Goal: Information Seeking & Learning: Learn about a topic

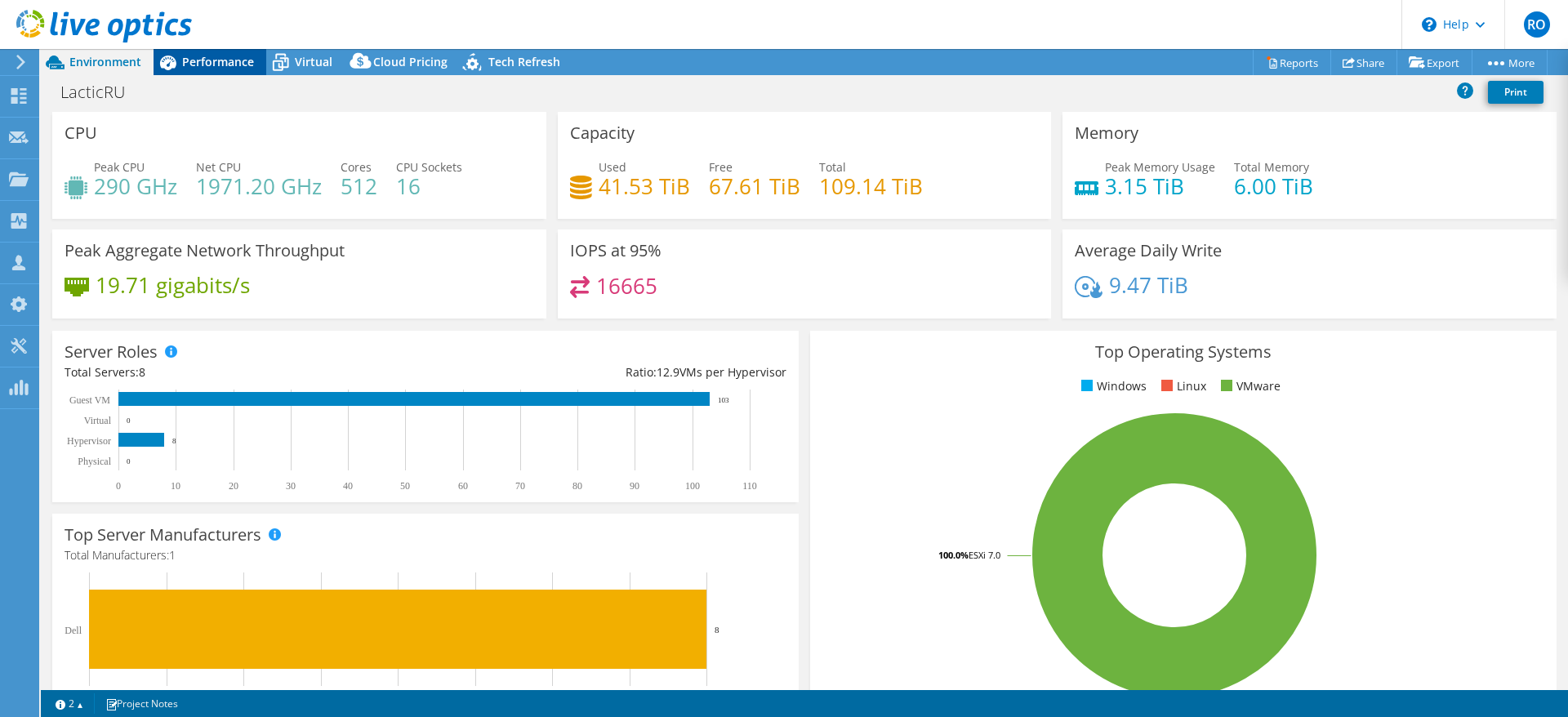
click at [198, 55] on span "Performance" at bounding box center [218, 61] width 72 height 15
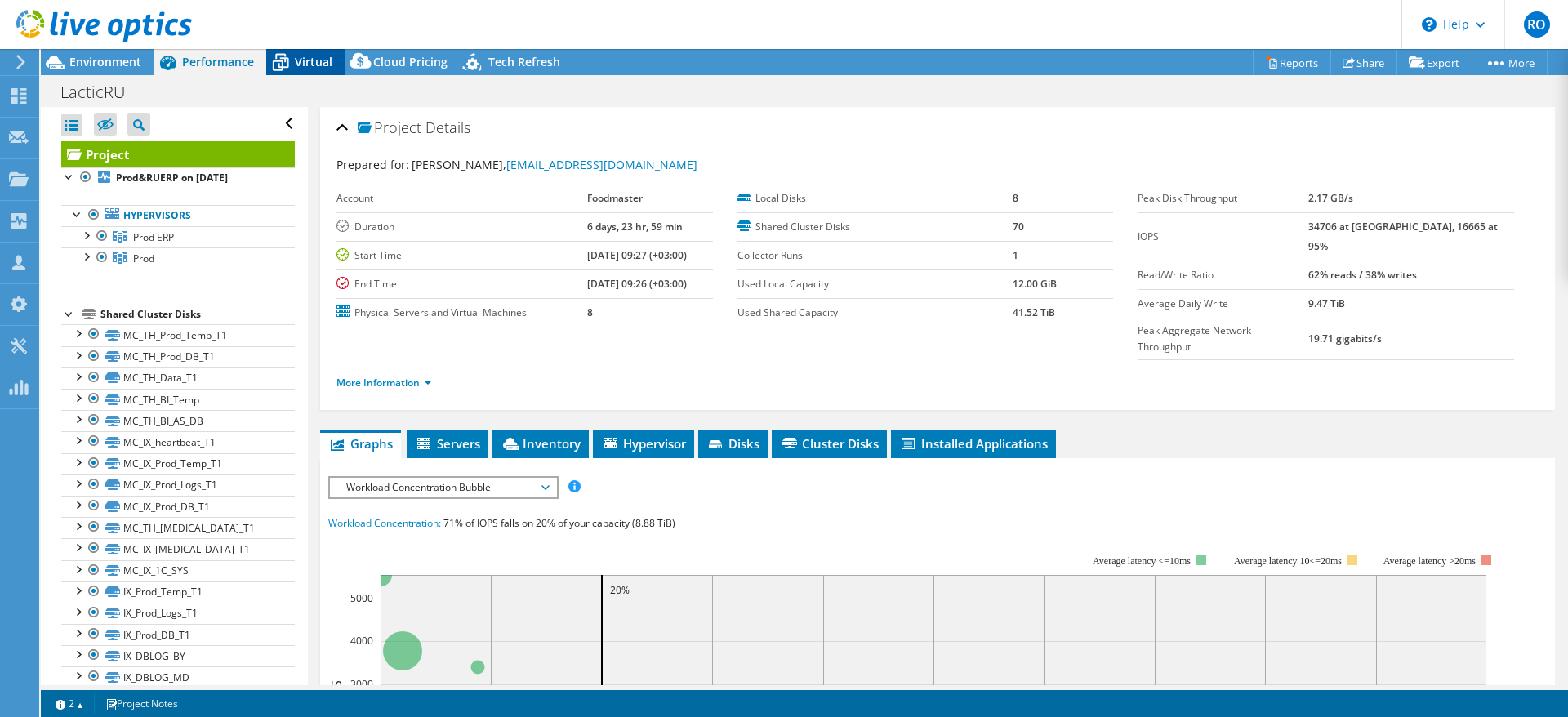
click at [314, 55] on span "Virtual" at bounding box center [314, 61] width 37 height 15
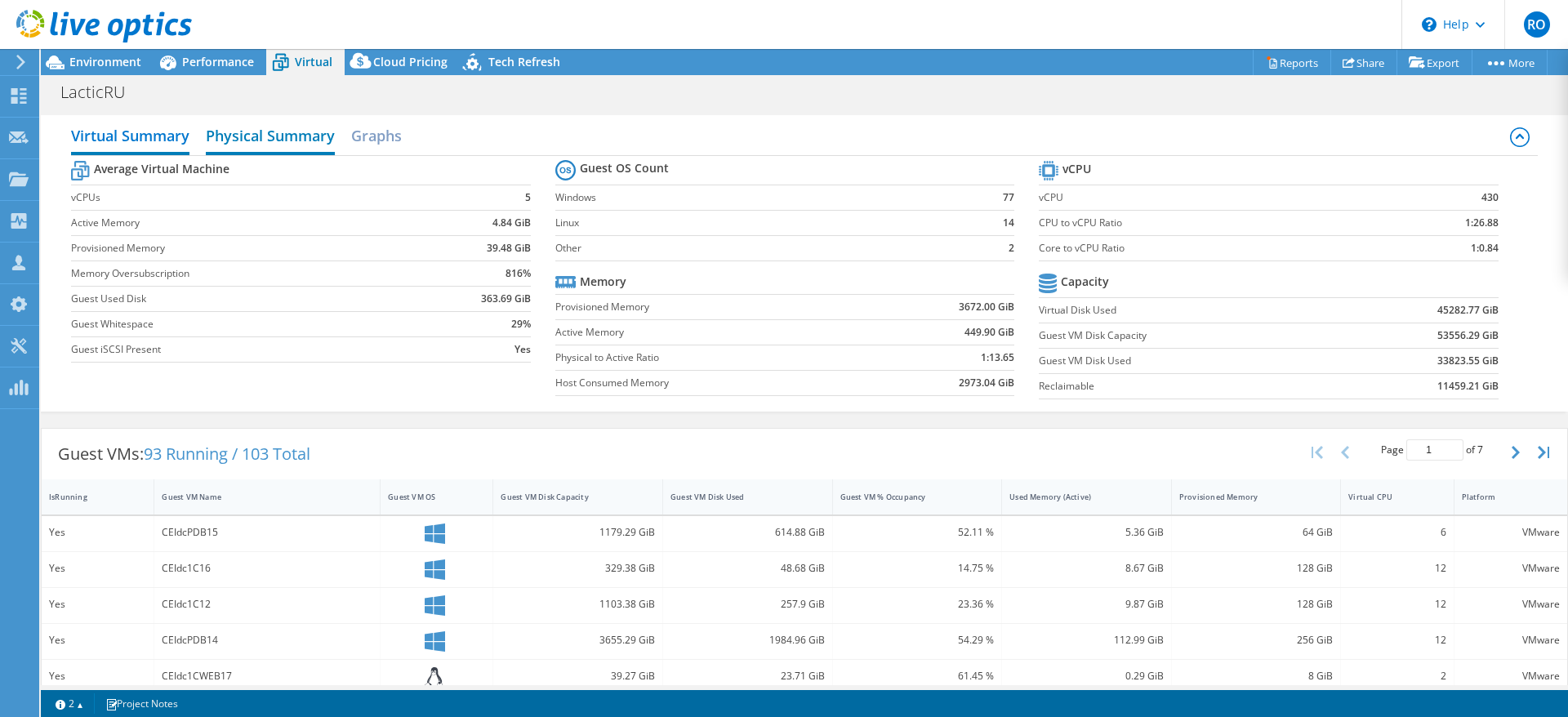
click at [260, 136] on h2 "Physical Summary" at bounding box center [270, 137] width 129 height 36
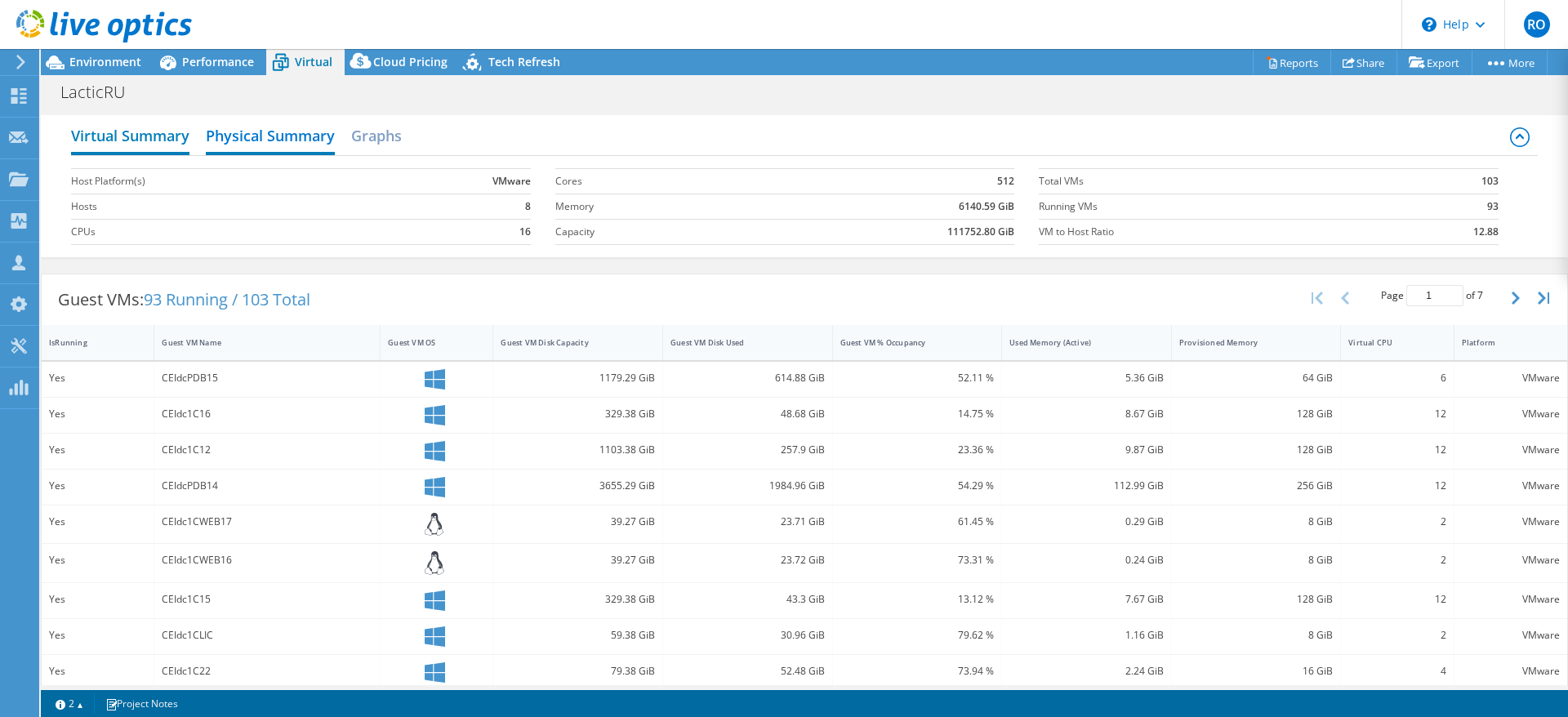
click at [131, 136] on h2 "Virtual Summary" at bounding box center [130, 137] width 118 height 36
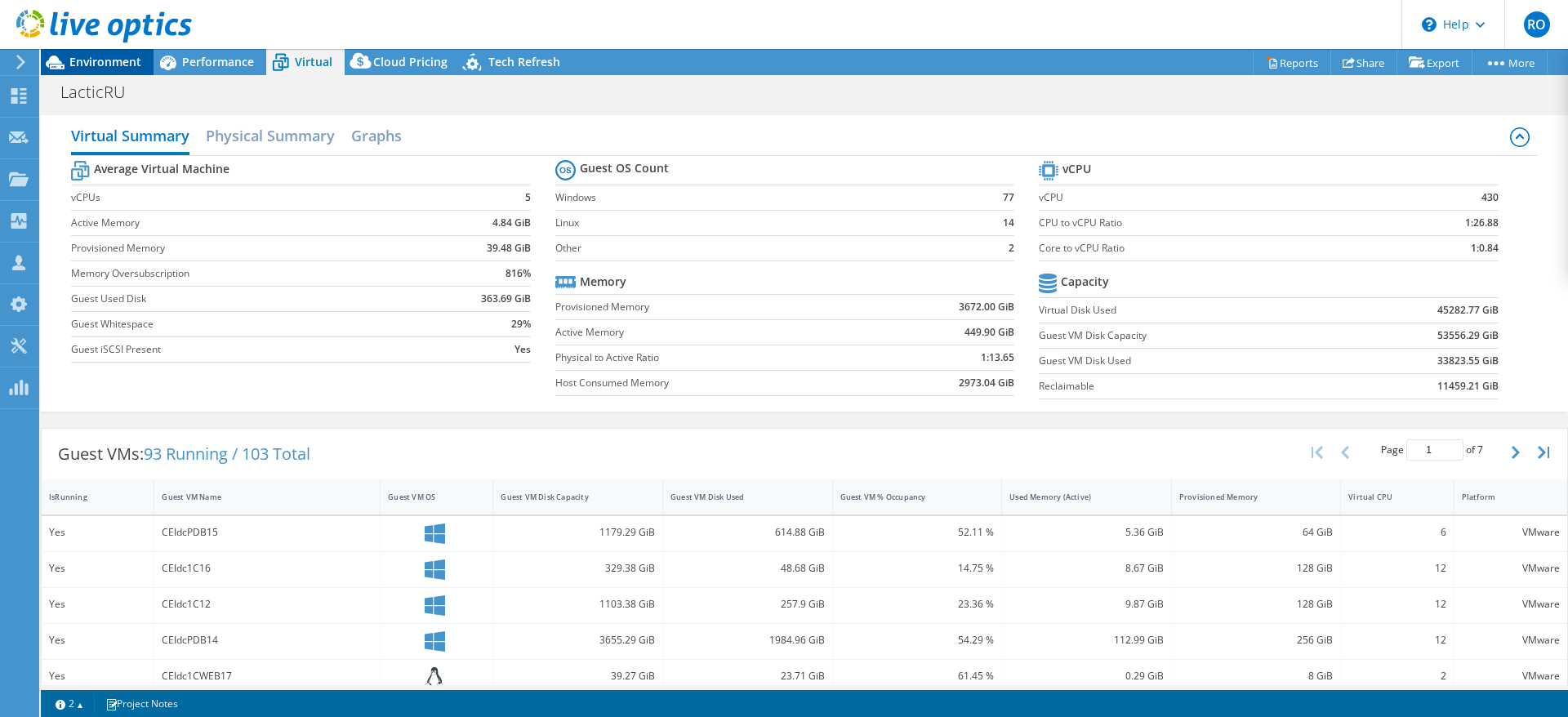
click at [116, 58] on span "Environment" at bounding box center [105, 61] width 72 height 15
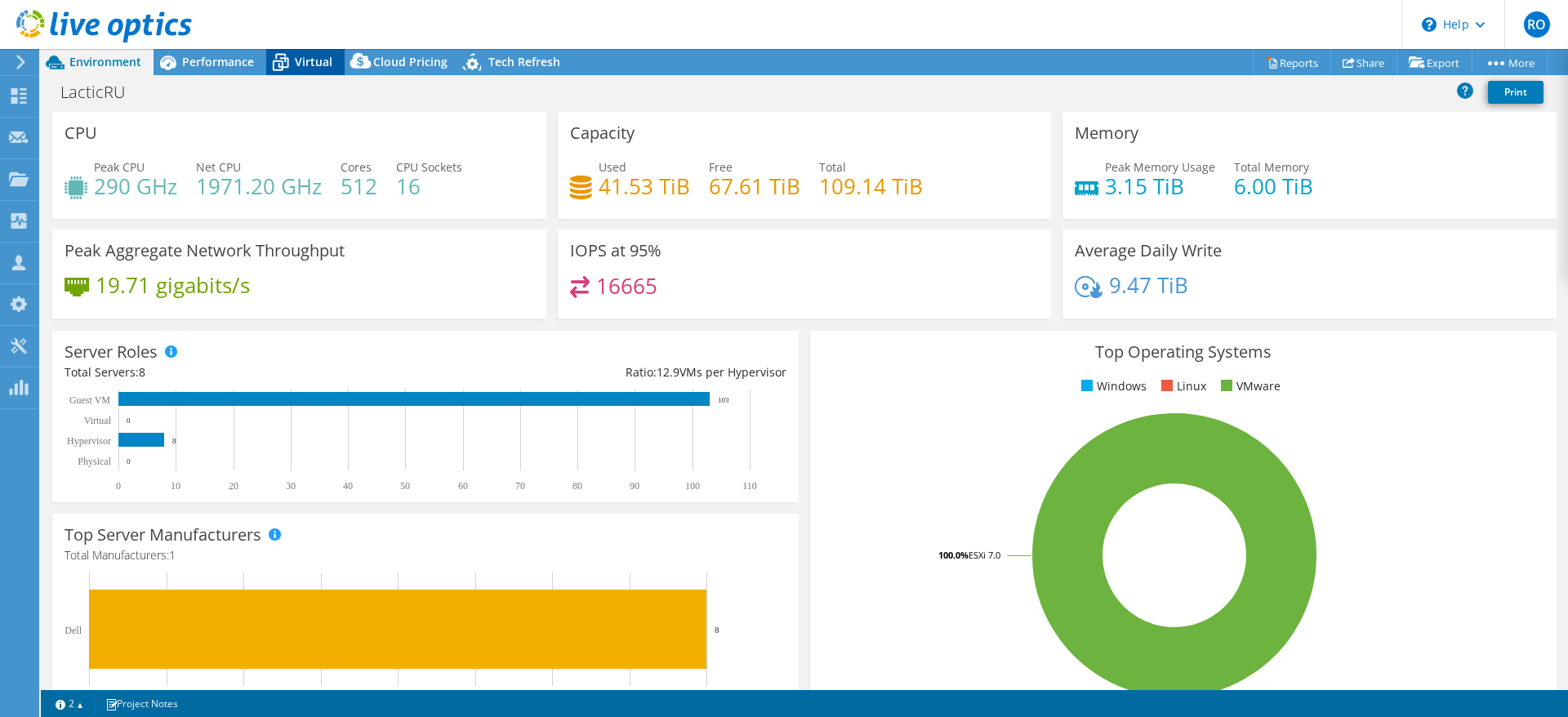
click at [304, 60] on span "Virtual" at bounding box center [314, 61] width 37 height 15
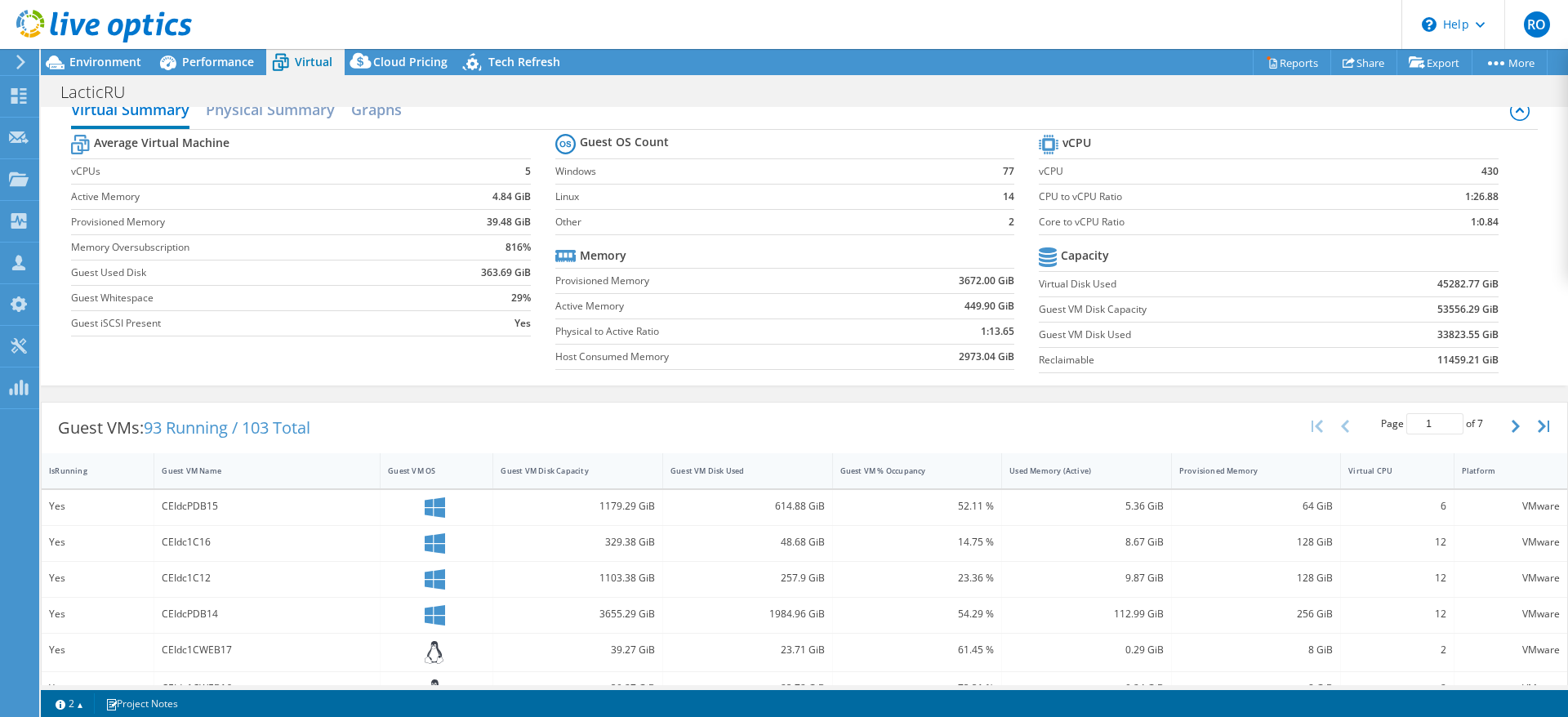
scroll to position [23, 0]
click at [295, 110] on h2 "Physical Summary" at bounding box center [270, 114] width 129 height 36
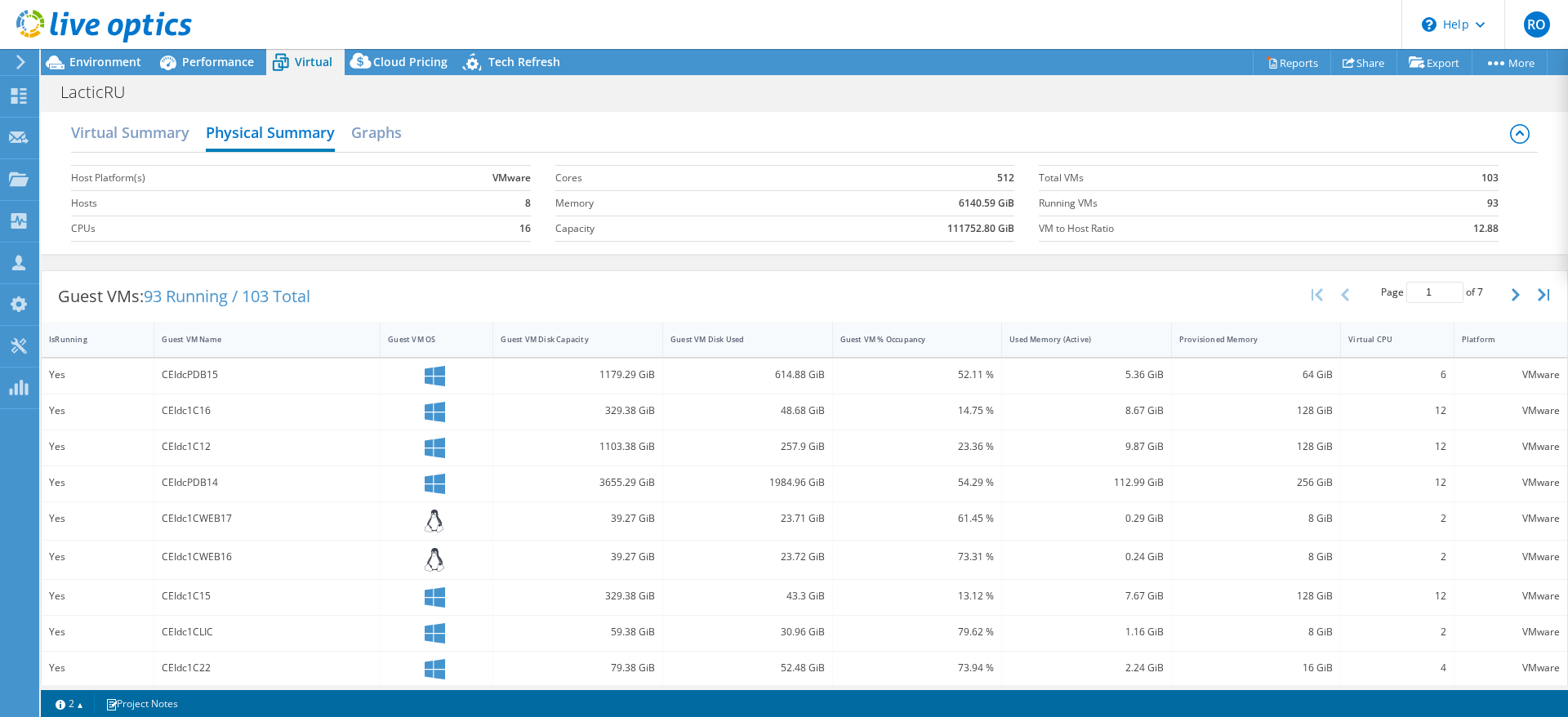
scroll to position [0, 0]
click at [111, 53] on div at bounding box center [96, 28] width 192 height 55
click at [109, 56] on span "Environment" at bounding box center [105, 61] width 72 height 15
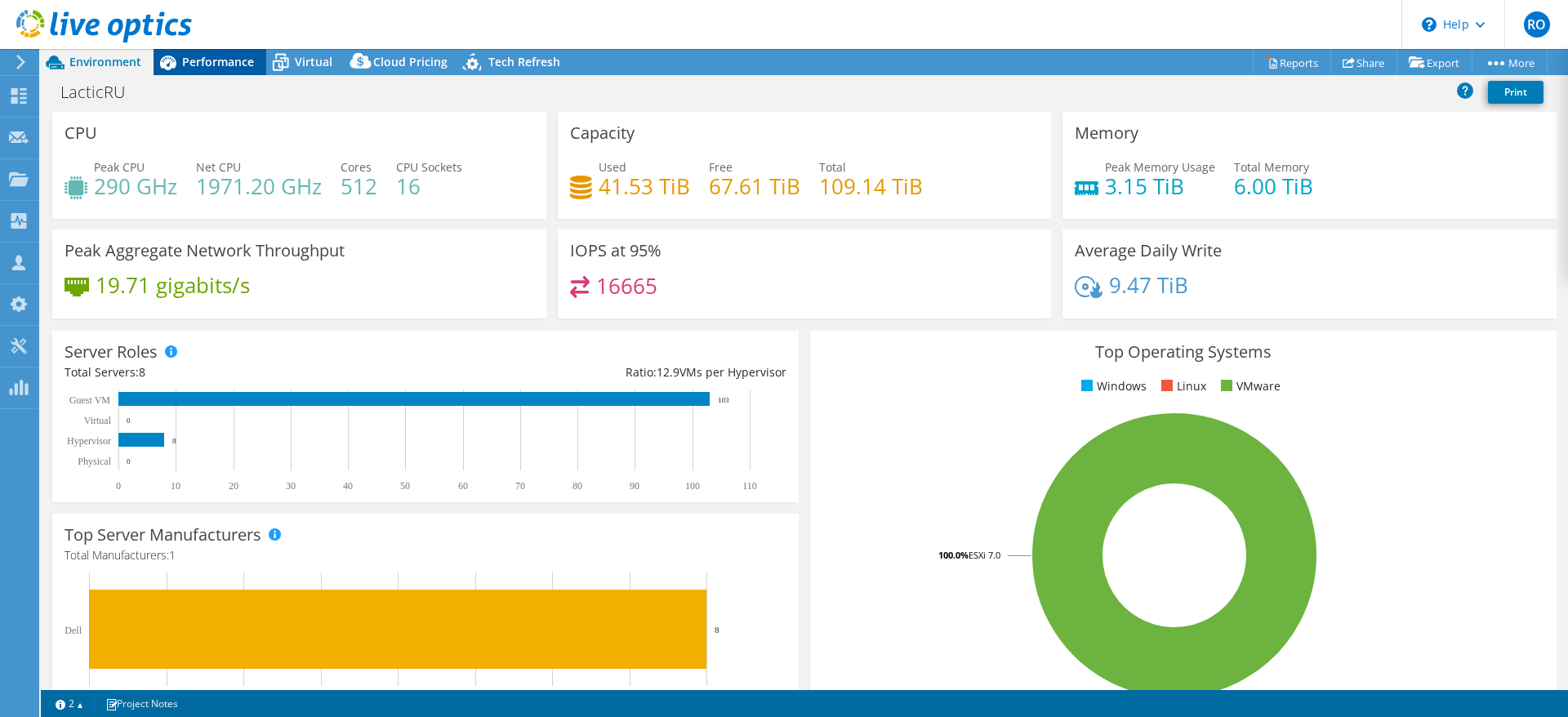
click at [201, 60] on span "Performance" at bounding box center [218, 61] width 72 height 15
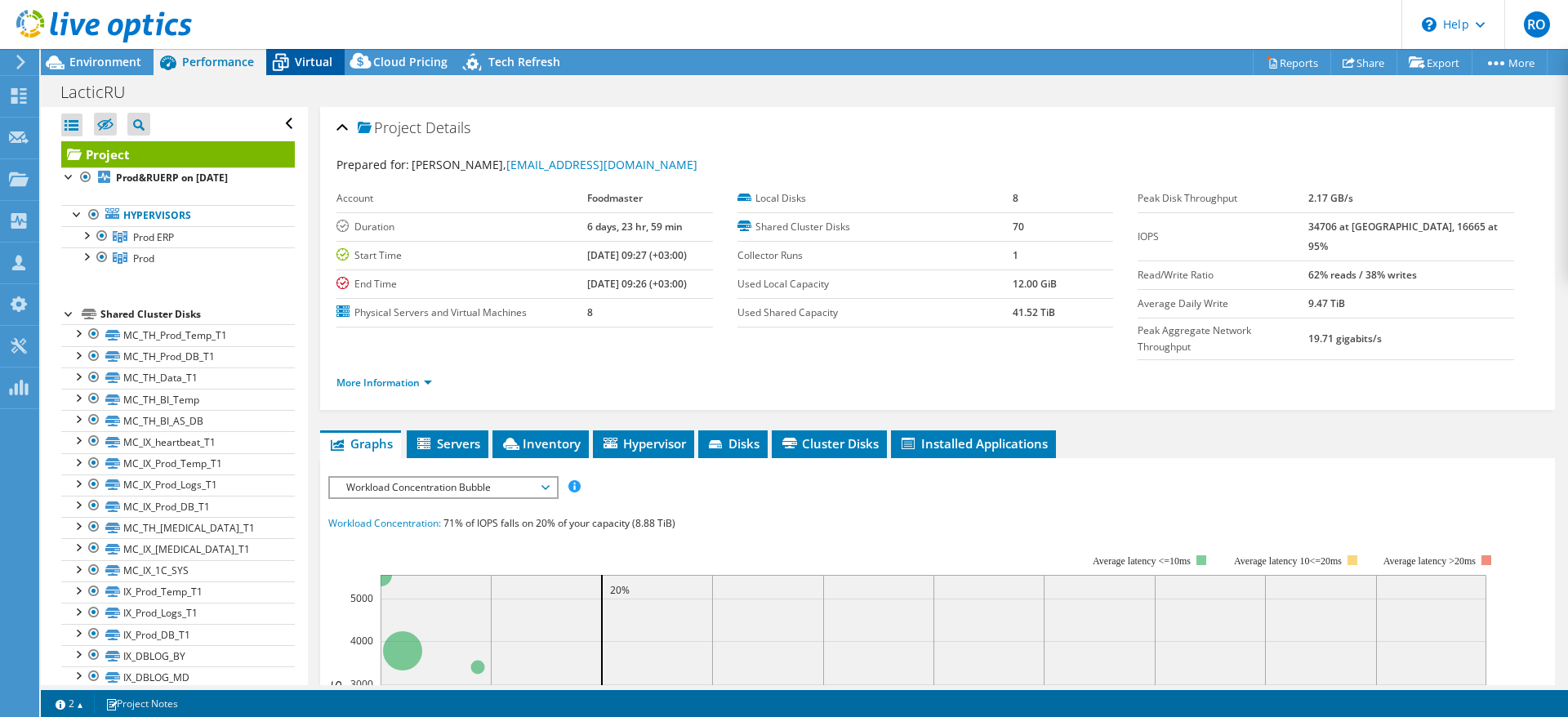
click at [311, 63] on span "Virtual" at bounding box center [314, 61] width 37 height 15
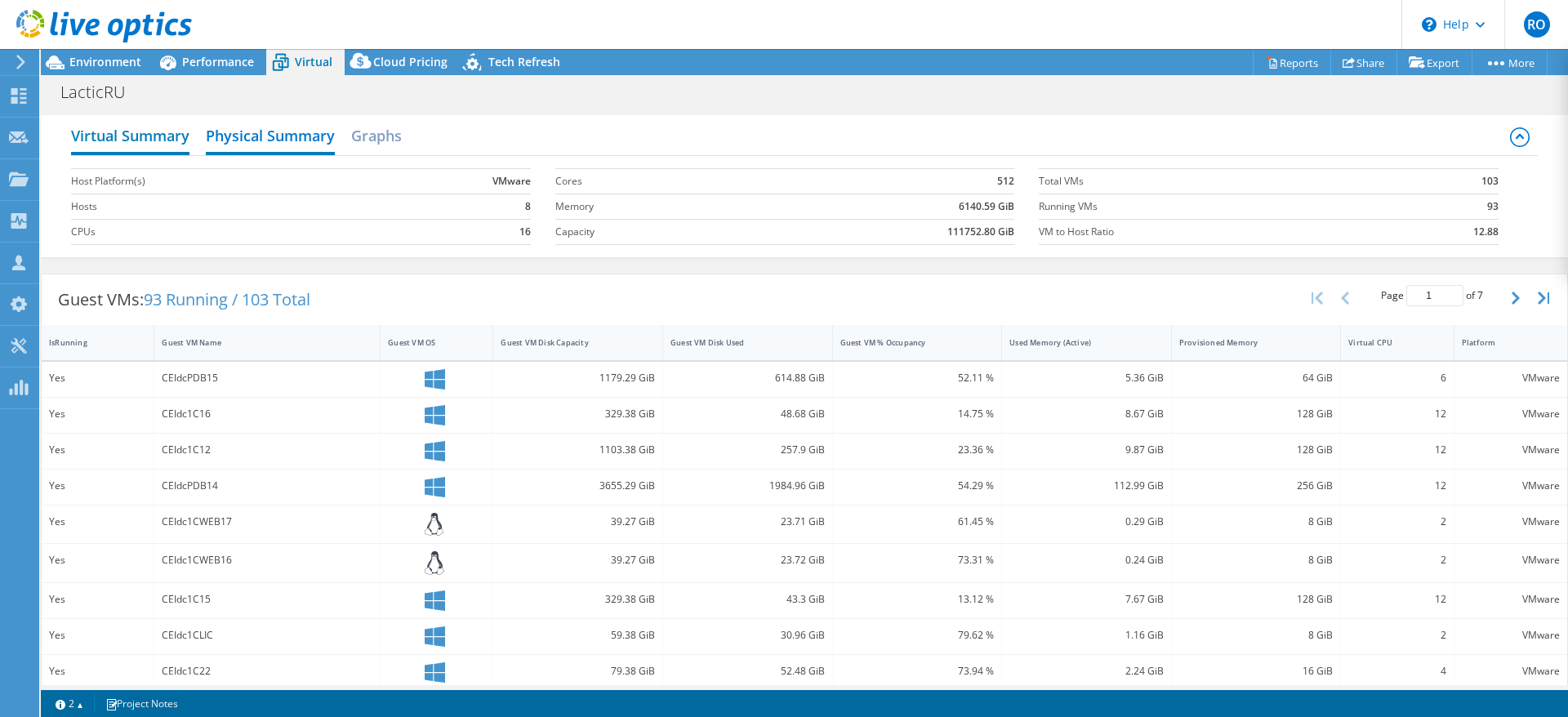
click at [145, 141] on h2 "Virtual Summary" at bounding box center [130, 137] width 118 height 36
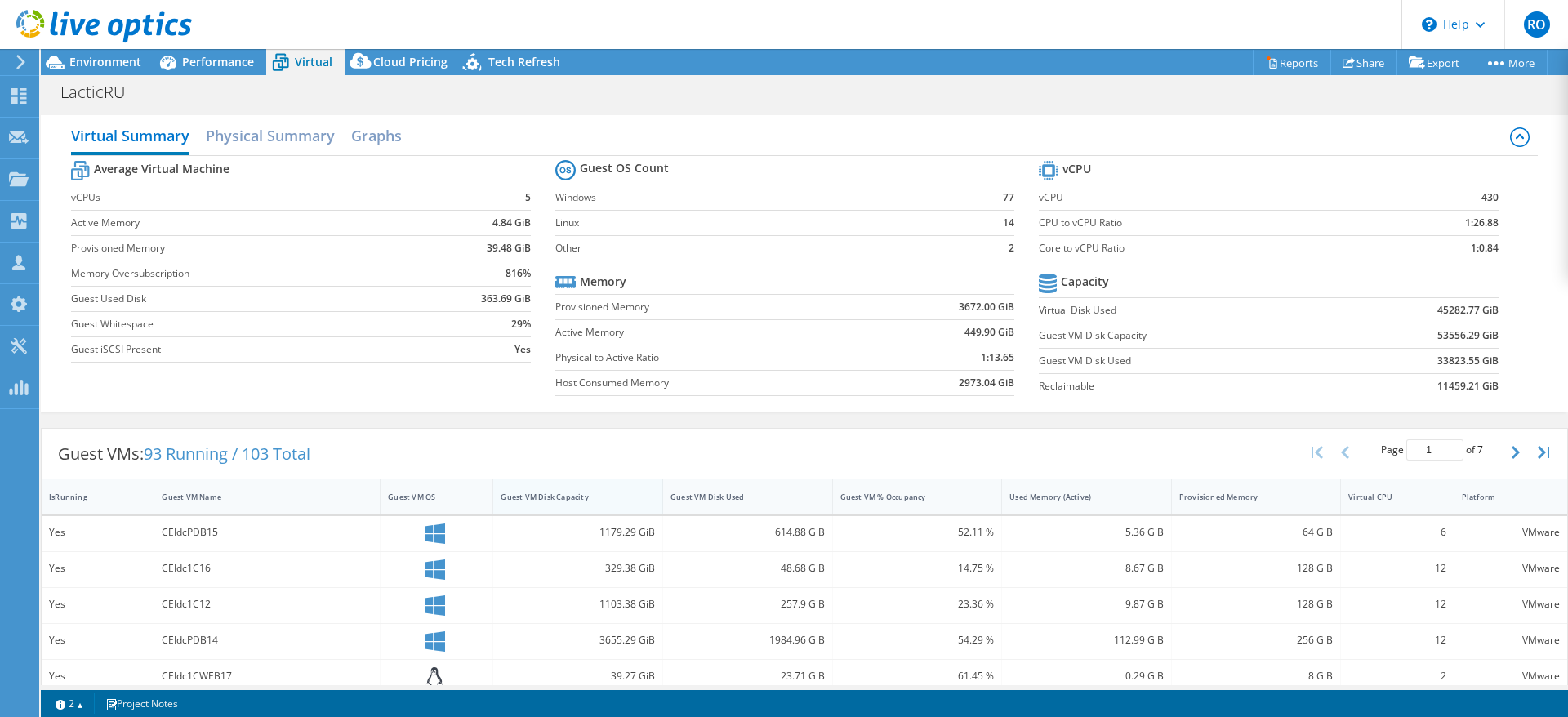
click at [591, 500] on div "Guest VM Disk Capacity" at bounding box center [568, 497] width 135 height 11
click at [504, 58] on span "Tech Refresh" at bounding box center [524, 61] width 72 height 15
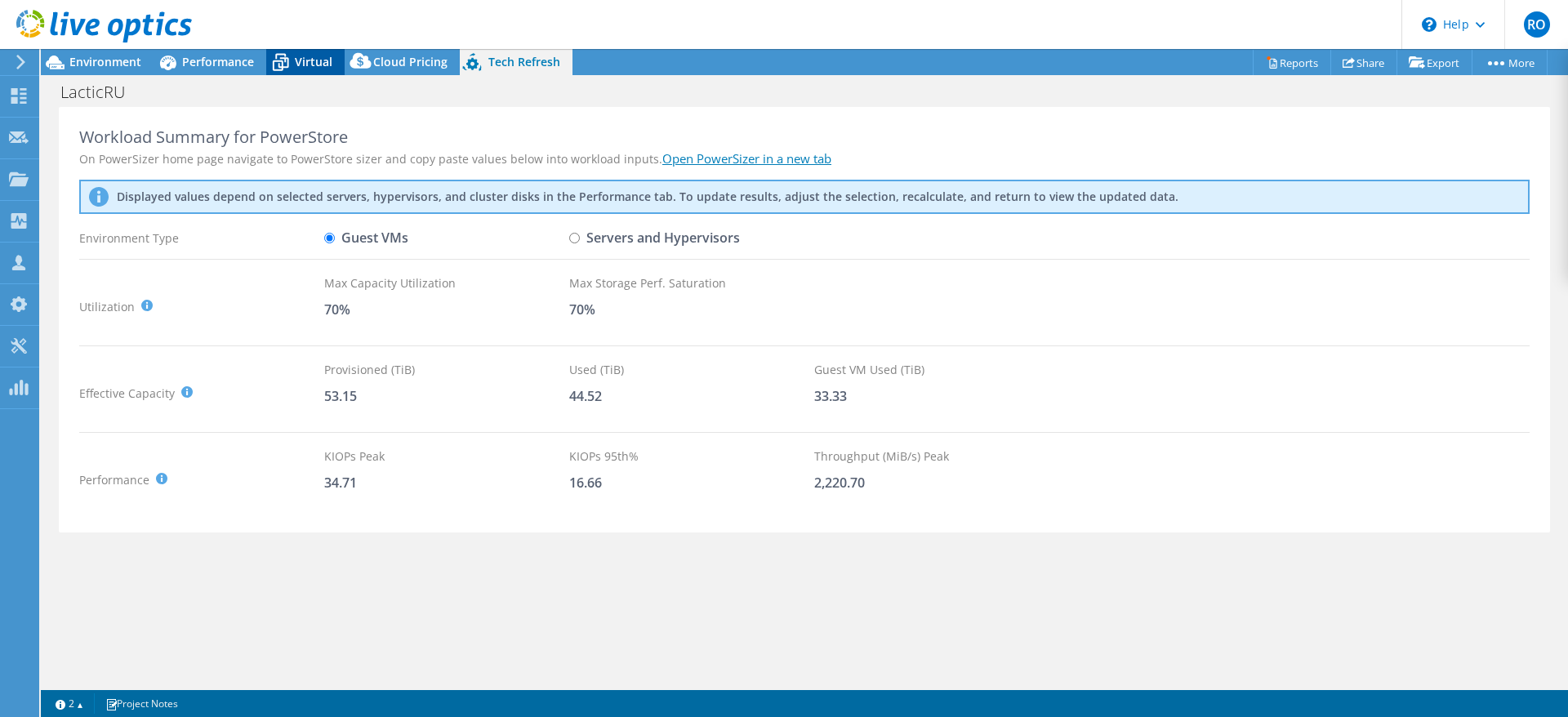
click at [317, 64] on span "Virtual" at bounding box center [314, 61] width 37 height 15
